Goal: Information Seeking & Learning: Learn about a topic

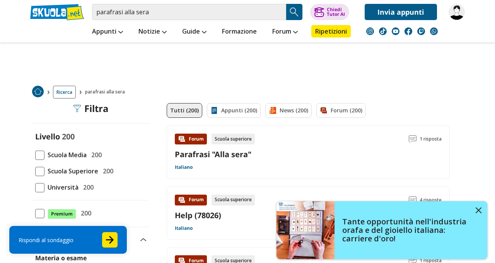
click at [246, 157] on div "Parafrasi "Alla sera"" at bounding box center [308, 154] width 267 height 10
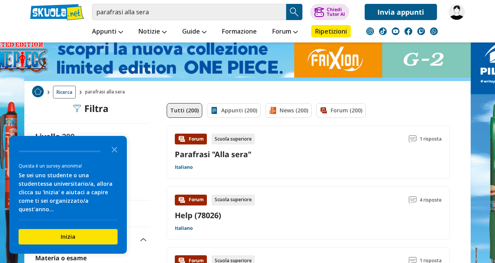
click at [113, 153] on polygon "Close the survey" at bounding box center [115, 150] width 6 height 6
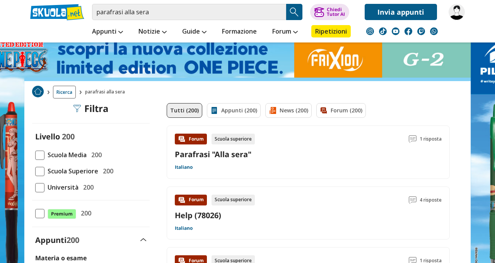
click at [45, 154] on span "Scuola Media" at bounding box center [65, 155] width 42 height 10
click at [35, 155] on input "Scuola Media 200" at bounding box center [35, 155] width 0 height 0
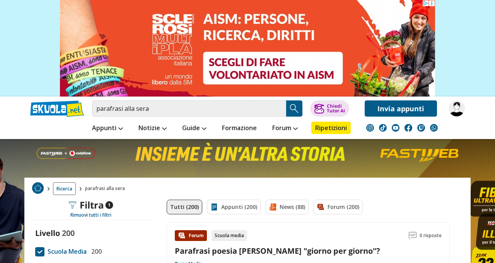
click at [157, 100] on div "parafrasi alla sera Trova un tutor esperto su questo argomento Chiedi Tutor AI" at bounding box center [247, 107] width 447 height 20
click at [296, 108] on img "Search Button" at bounding box center [295, 109] width 12 height 12
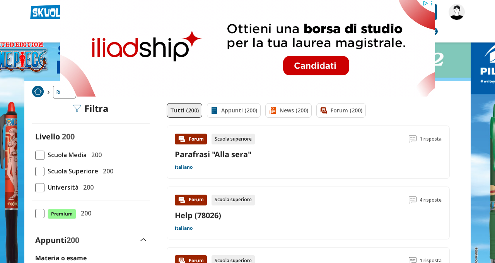
click at [279, 163] on div "Forum Scuola superiore 1 risposta Parafrasi "Alla sera" Italiano" at bounding box center [308, 152] width 267 height 37
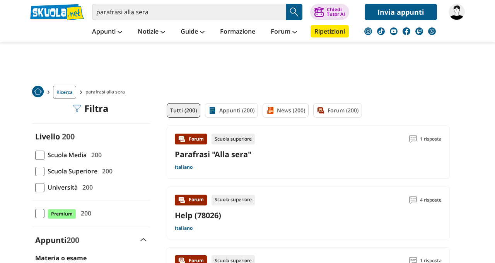
click at [235, 110] on link "Appunti (200)" at bounding box center [231, 110] width 53 height 15
